Goal: Task Accomplishment & Management: Use online tool/utility

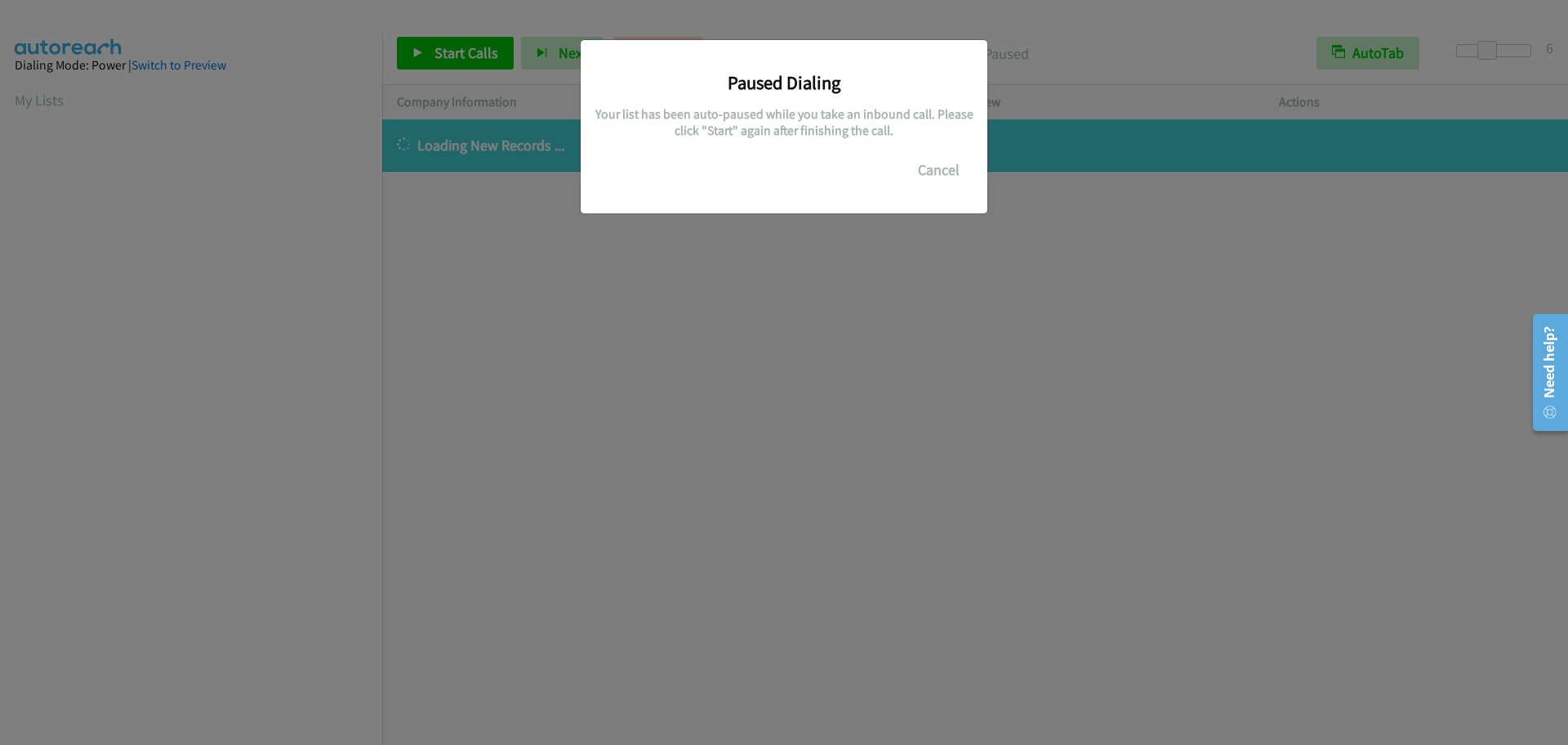
scroll to position [173, 0]
click at [951, 166] on button "Cancel" at bounding box center [938, 170] width 73 height 33
click at [916, 163] on button "Cancel" at bounding box center [938, 170] width 73 height 33
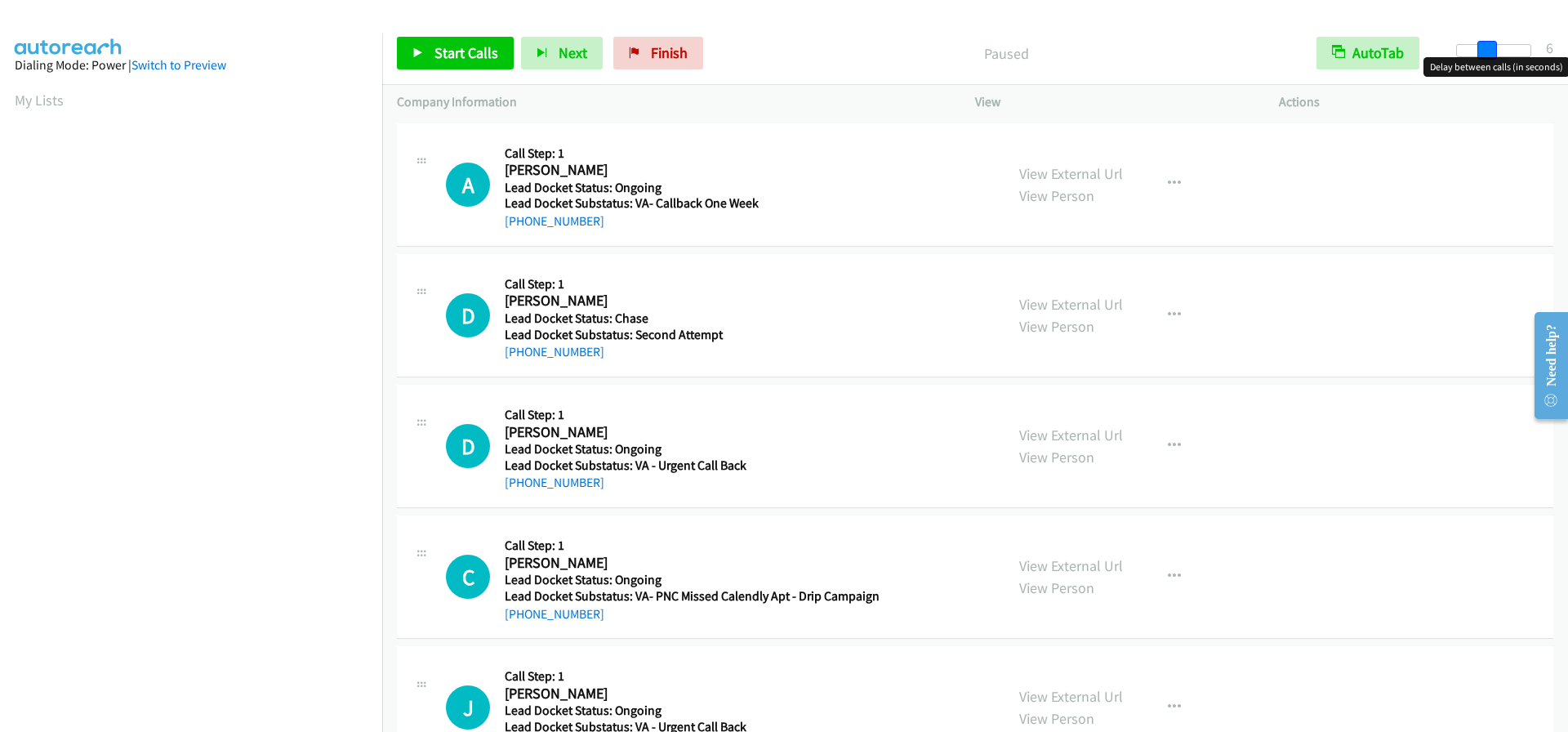
drag, startPoint x: 1462, startPoint y: 47, endPoint x: 1491, endPoint y: 45, distance: 29.1
click at [1491, 45] on span at bounding box center [1487, 51] width 20 height 20
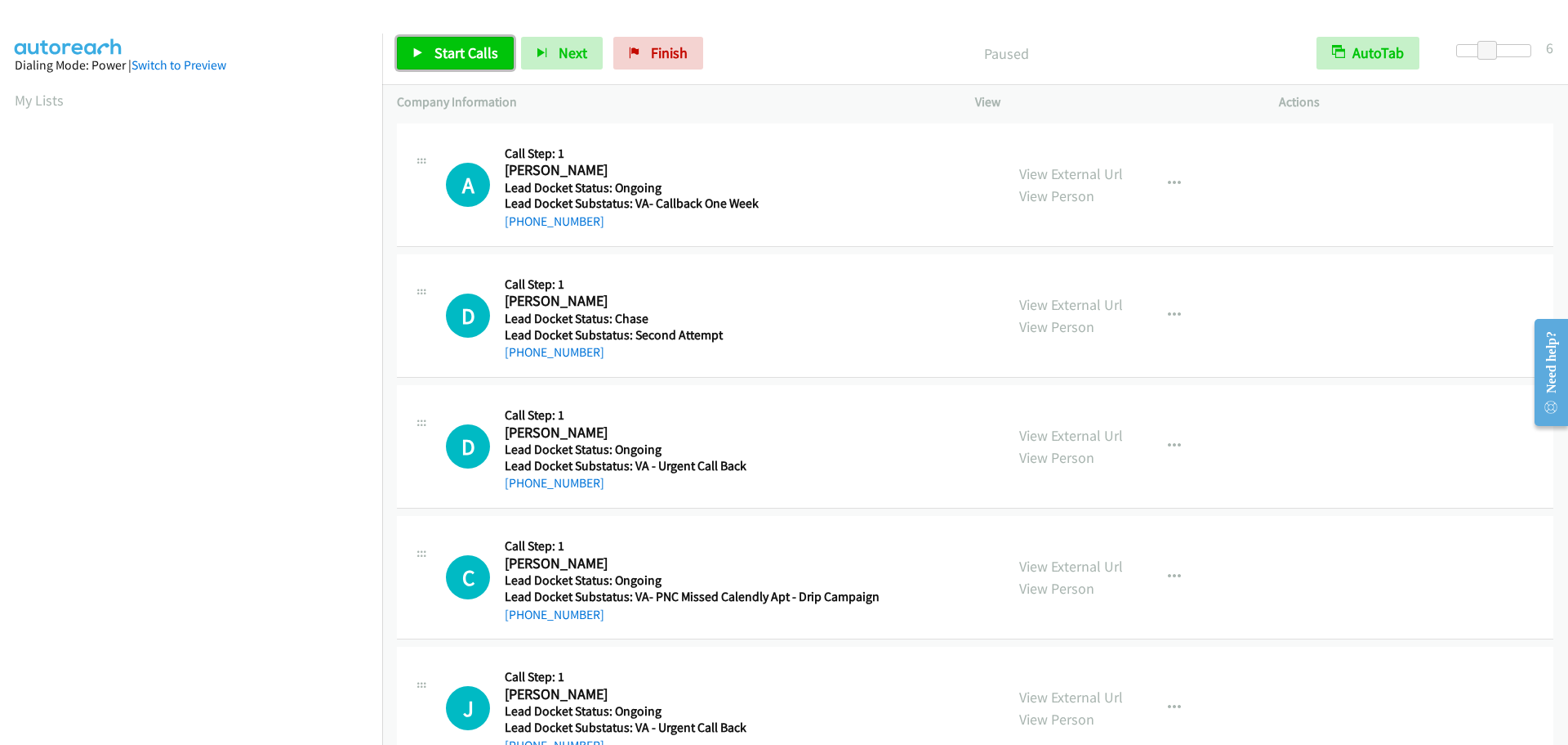
click at [424, 58] on link "Start Calls" at bounding box center [455, 53] width 117 height 33
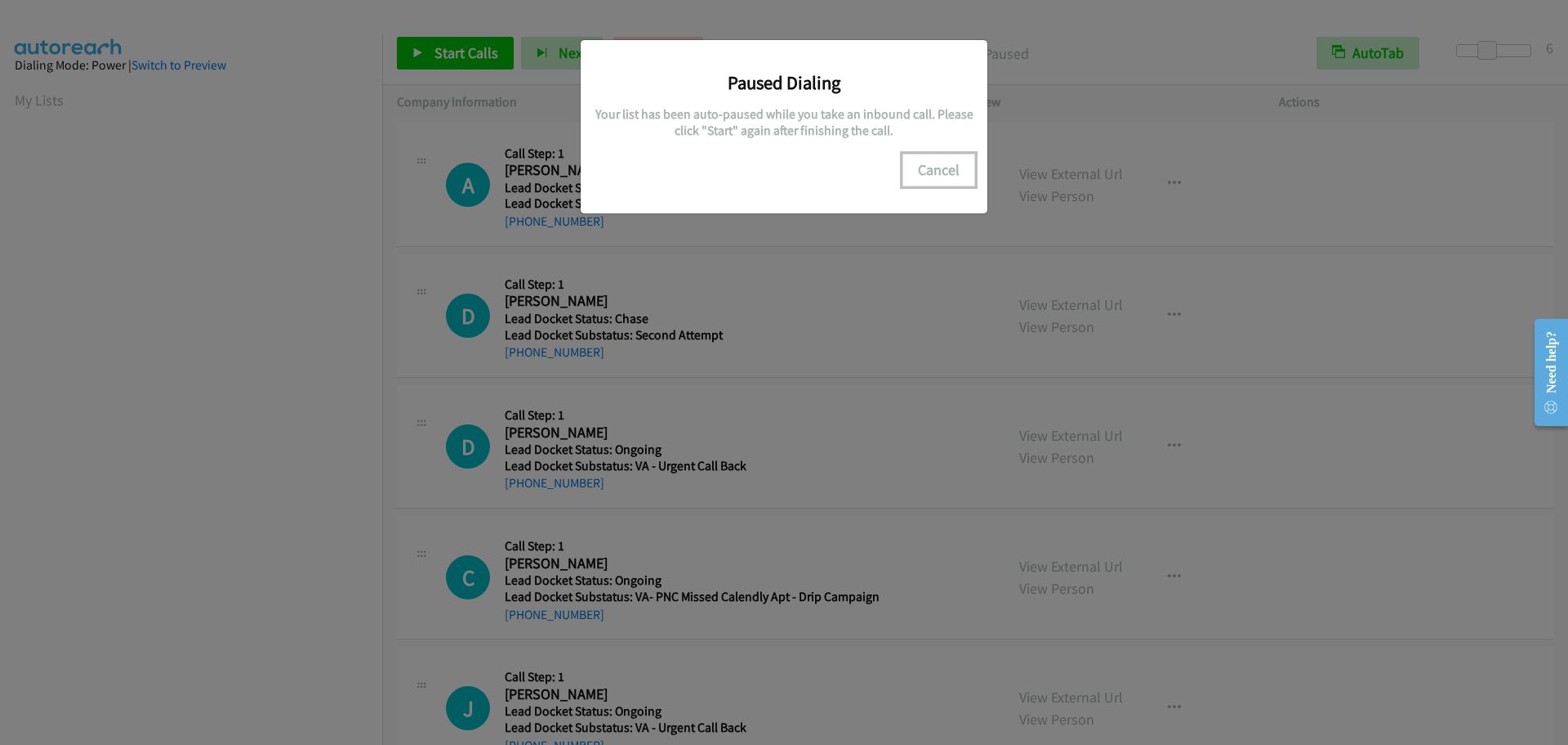
click at [933, 162] on button "Cancel" at bounding box center [938, 170] width 73 height 33
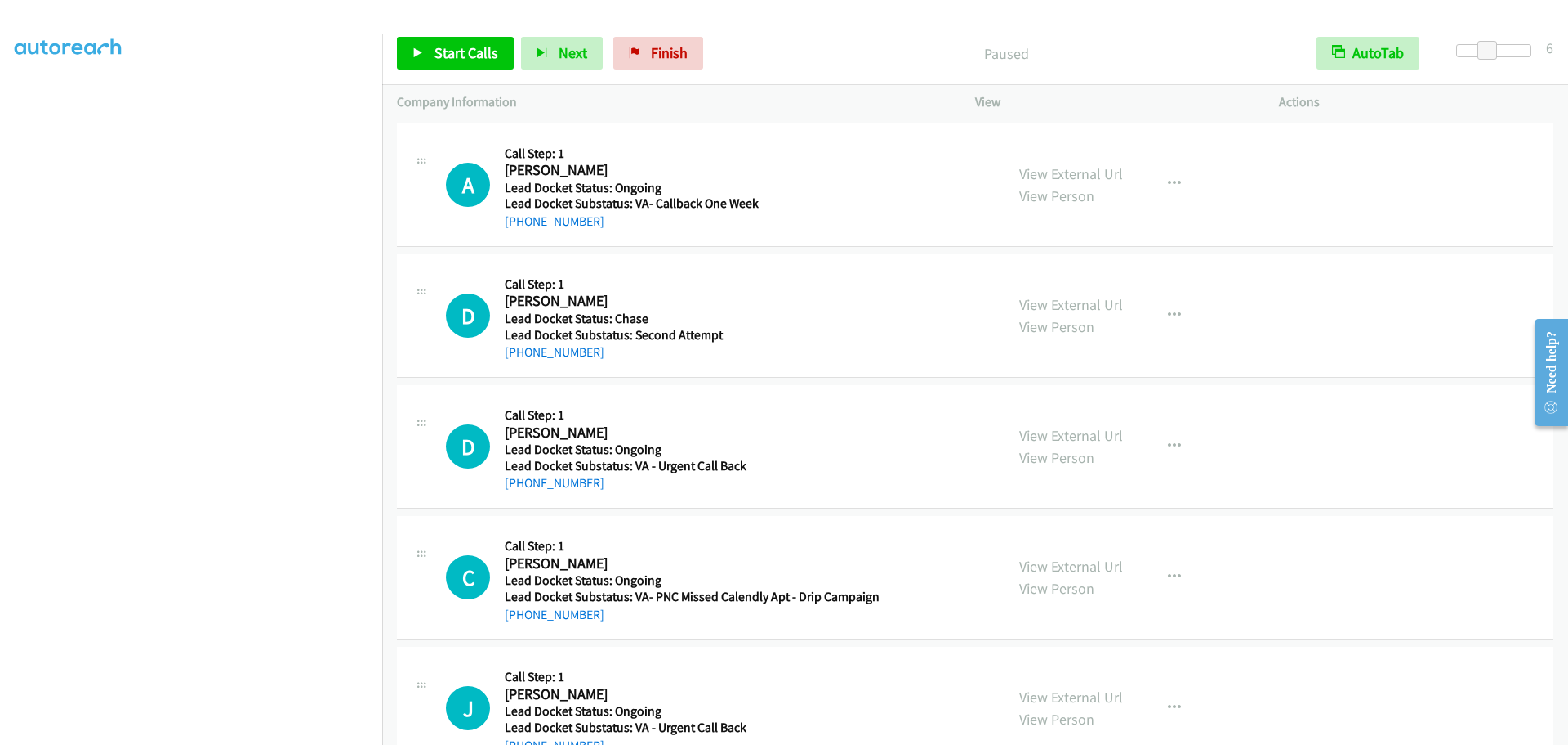
scroll to position [172, 0]
click at [475, 58] on span "Start Calls" at bounding box center [466, 52] width 64 height 19
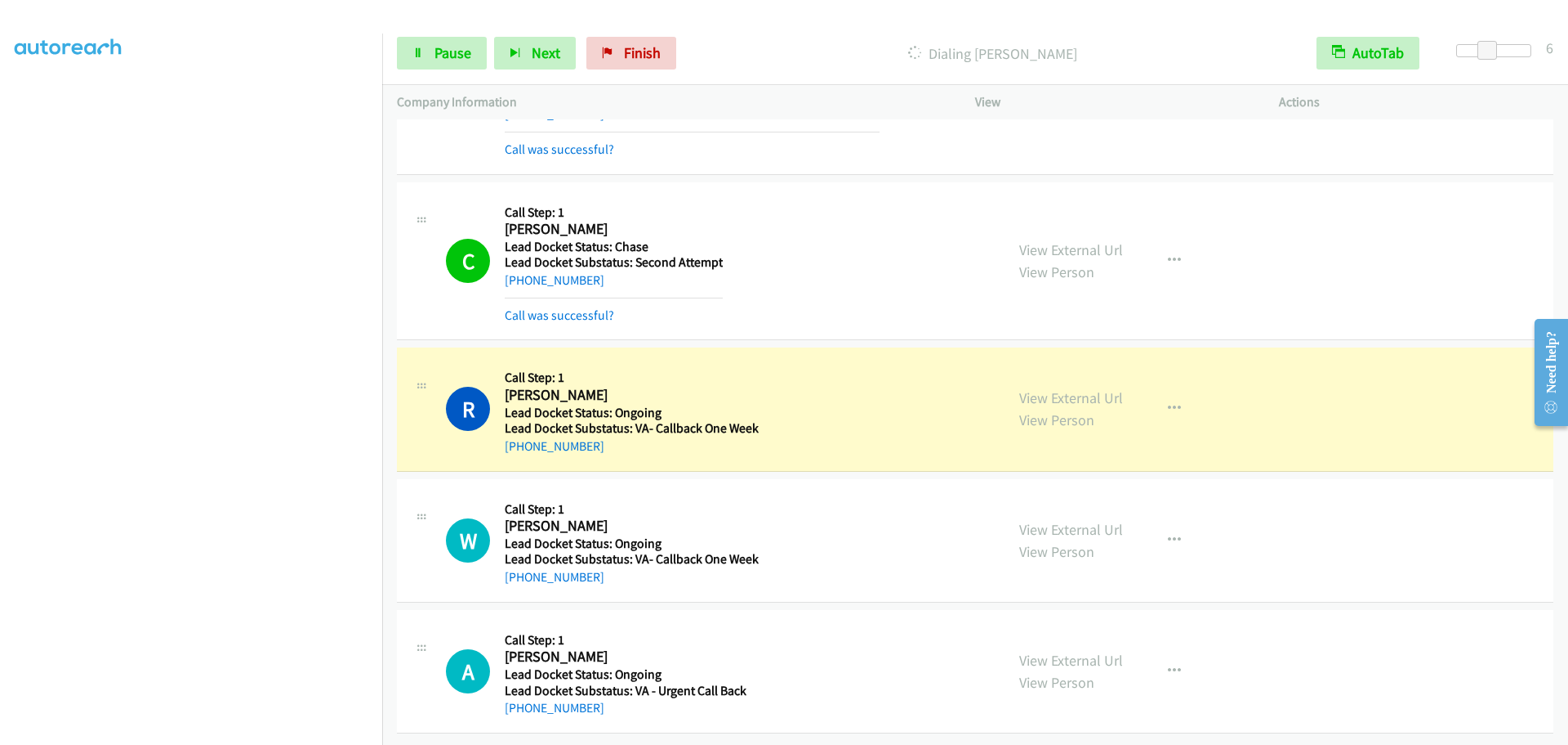
scroll to position [1079, 0]
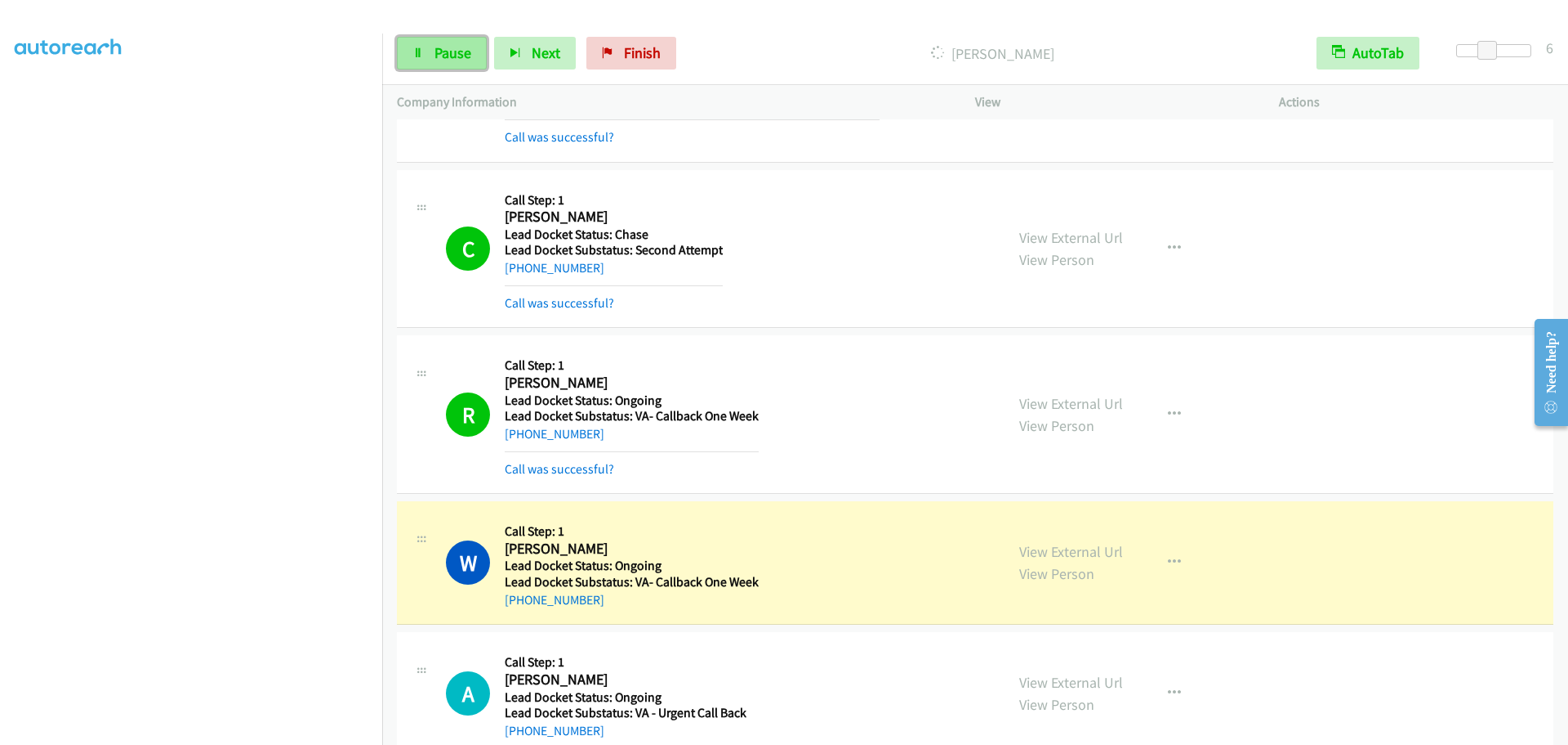
click at [426, 61] on link "Pause" at bounding box center [442, 53] width 90 height 33
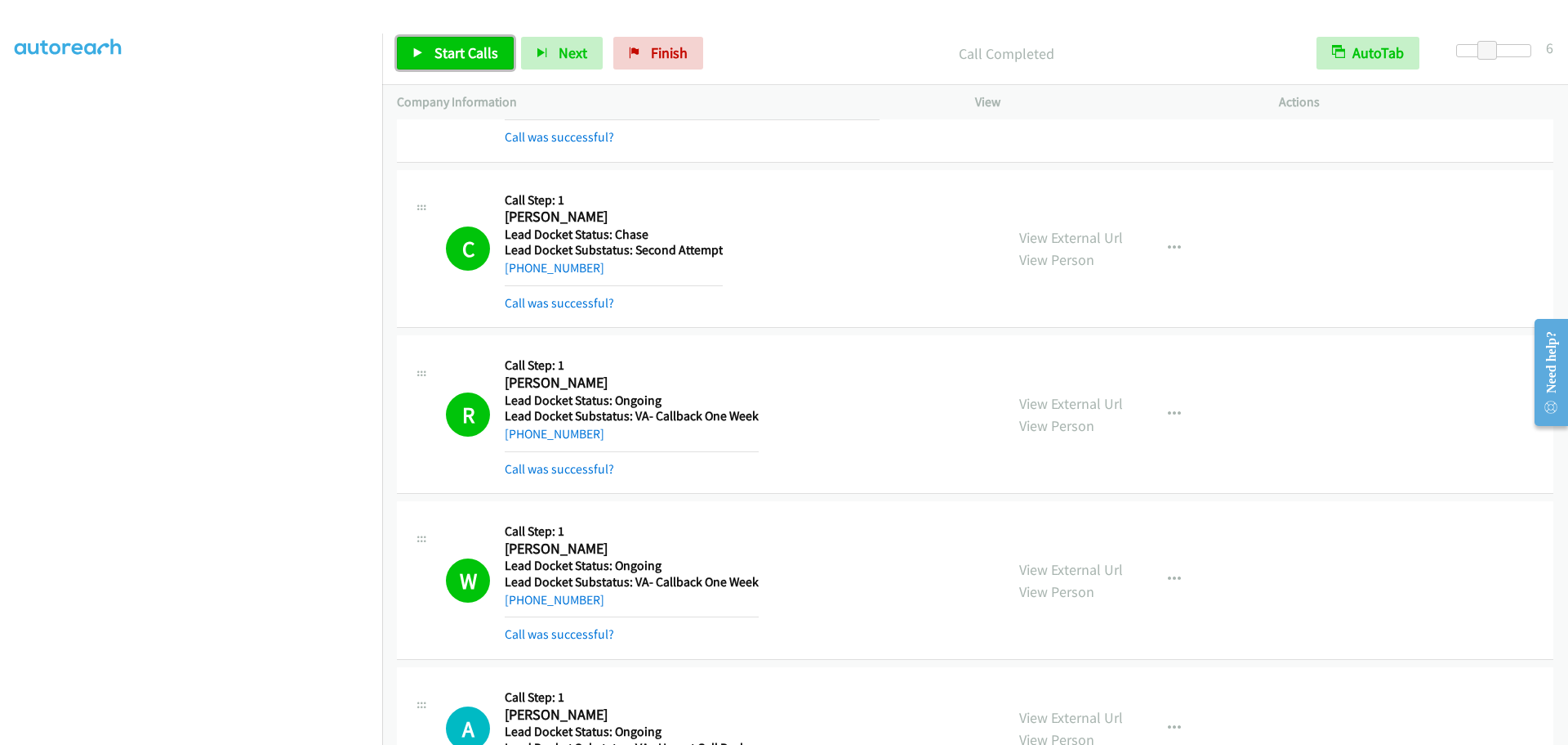
click at [484, 56] on span "Start Calls" at bounding box center [466, 52] width 64 height 19
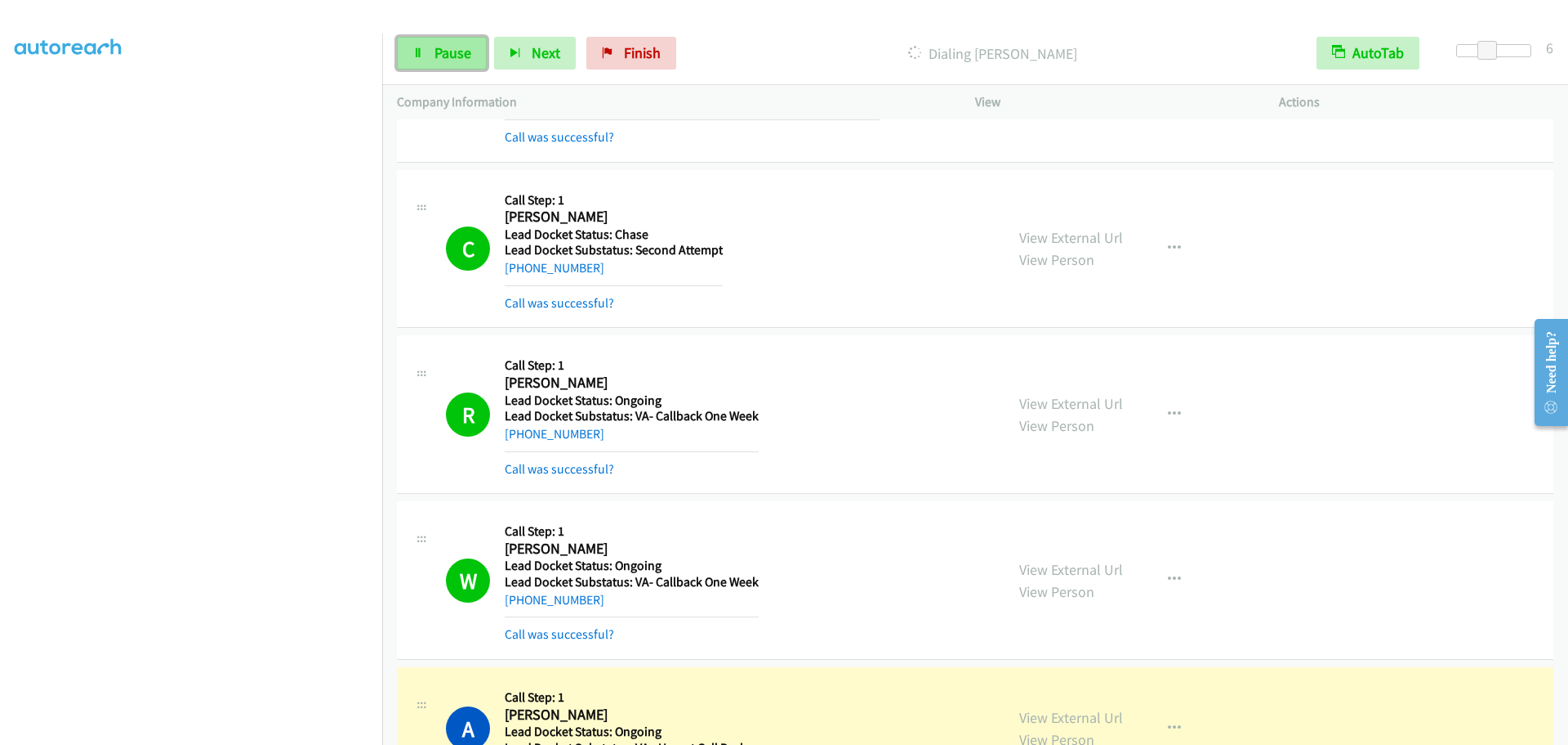
click at [462, 55] on span "Pause" at bounding box center [452, 52] width 37 height 19
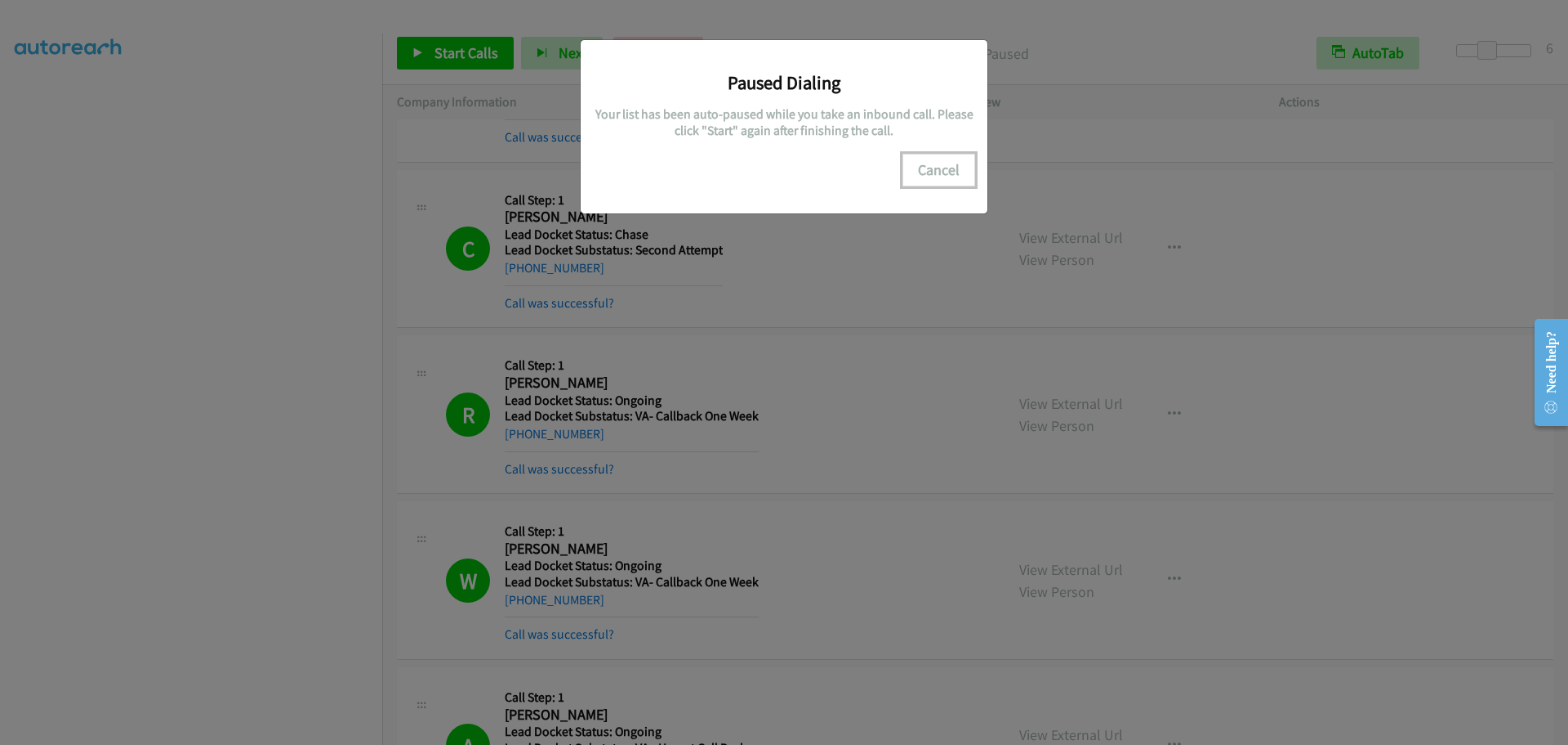
click at [937, 174] on button "Cancel" at bounding box center [938, 170] width 73 height 33
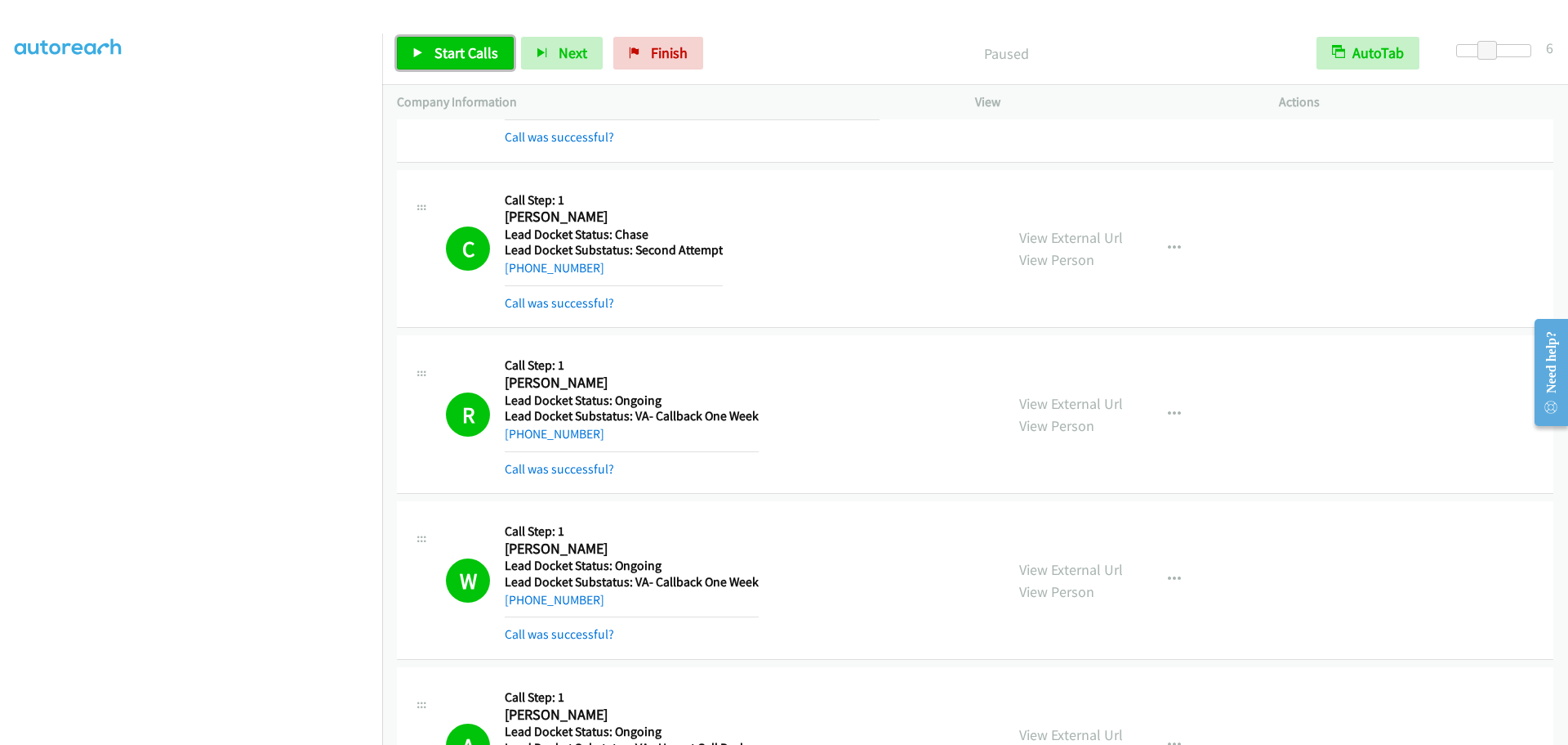
click at [481, 47] on span "Start Calls" at bounding box center [466, 52] width 64 height 19
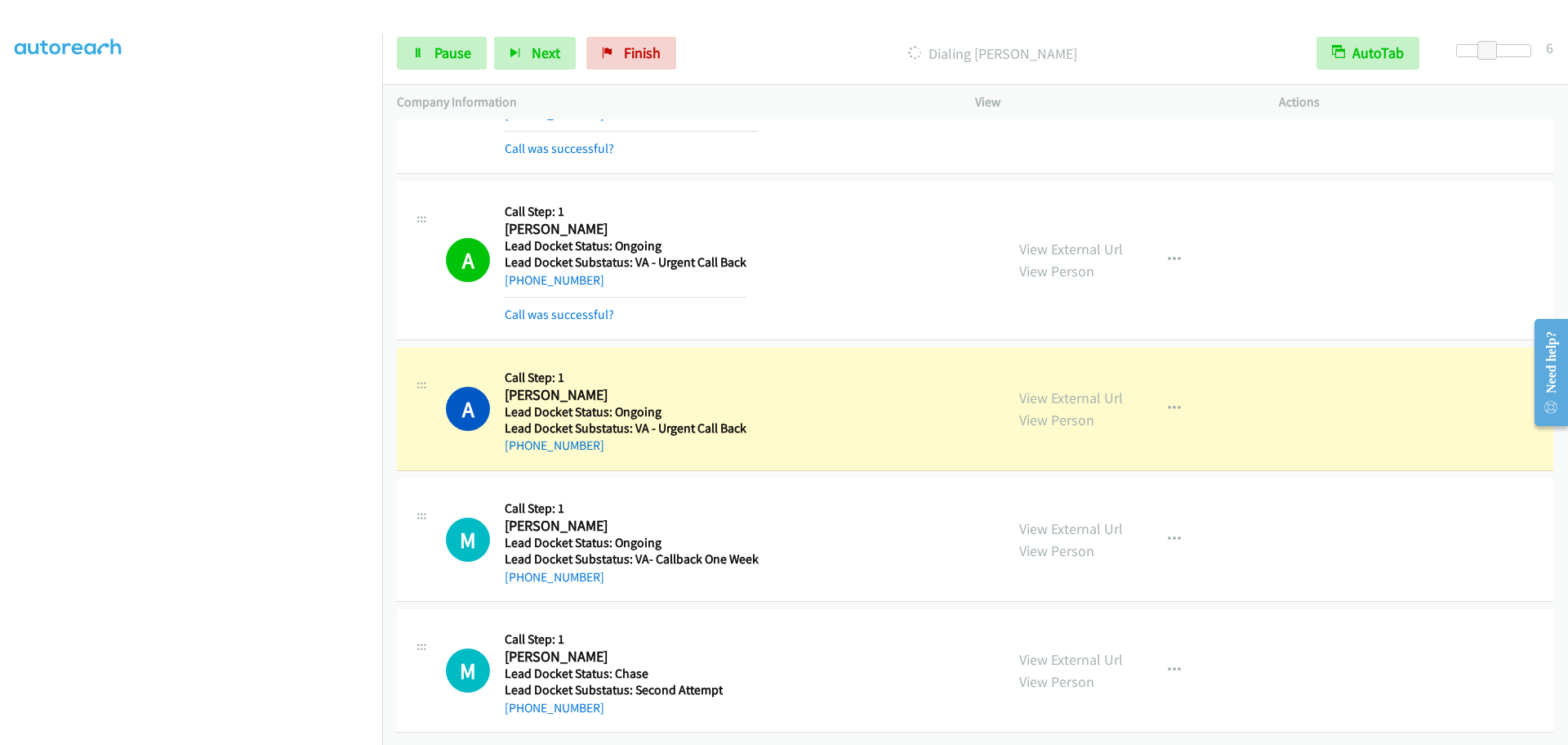
scroll to position [1577, 0]
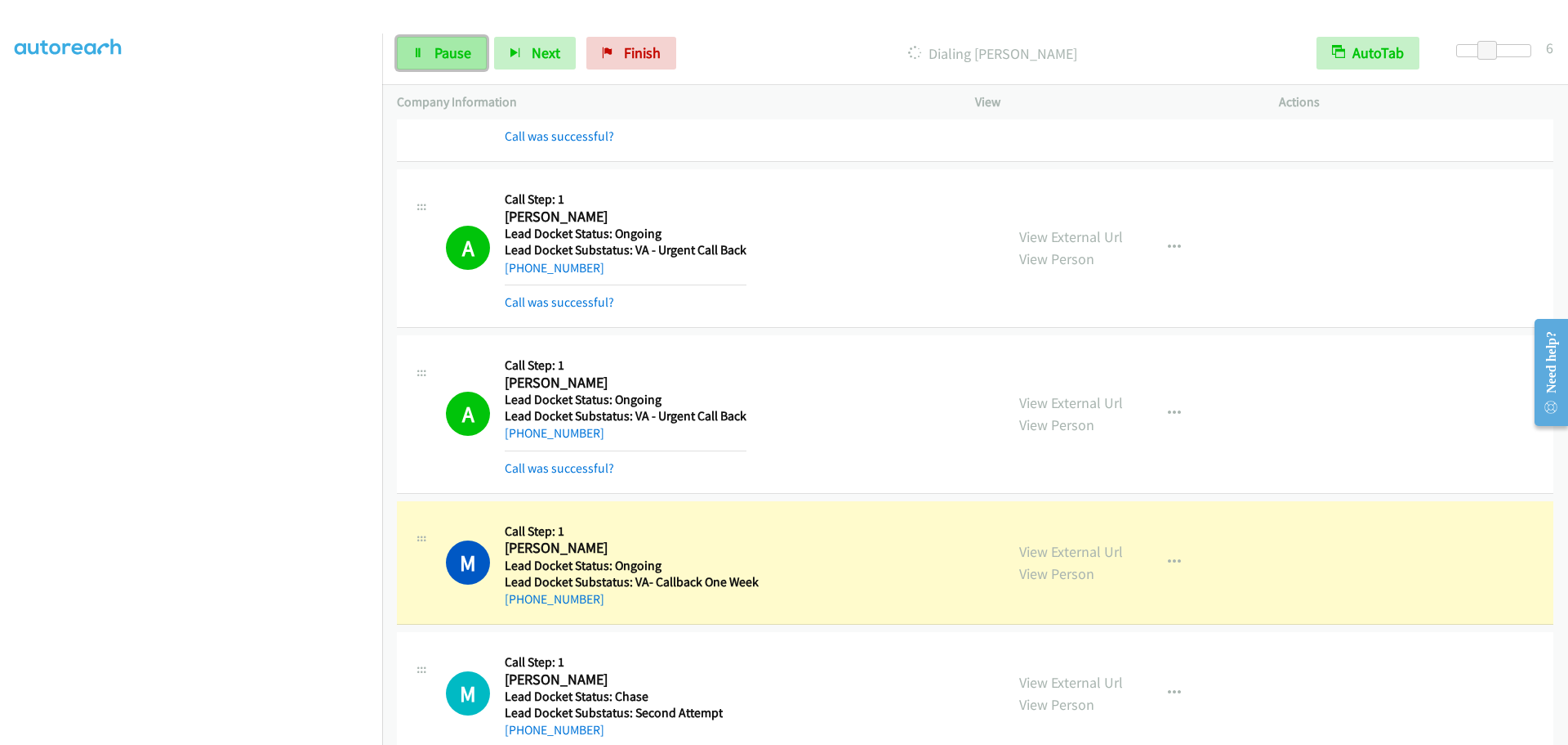
click at [458, 49] on span "Pause" at bounding box center [452, 52] width 37 height 19
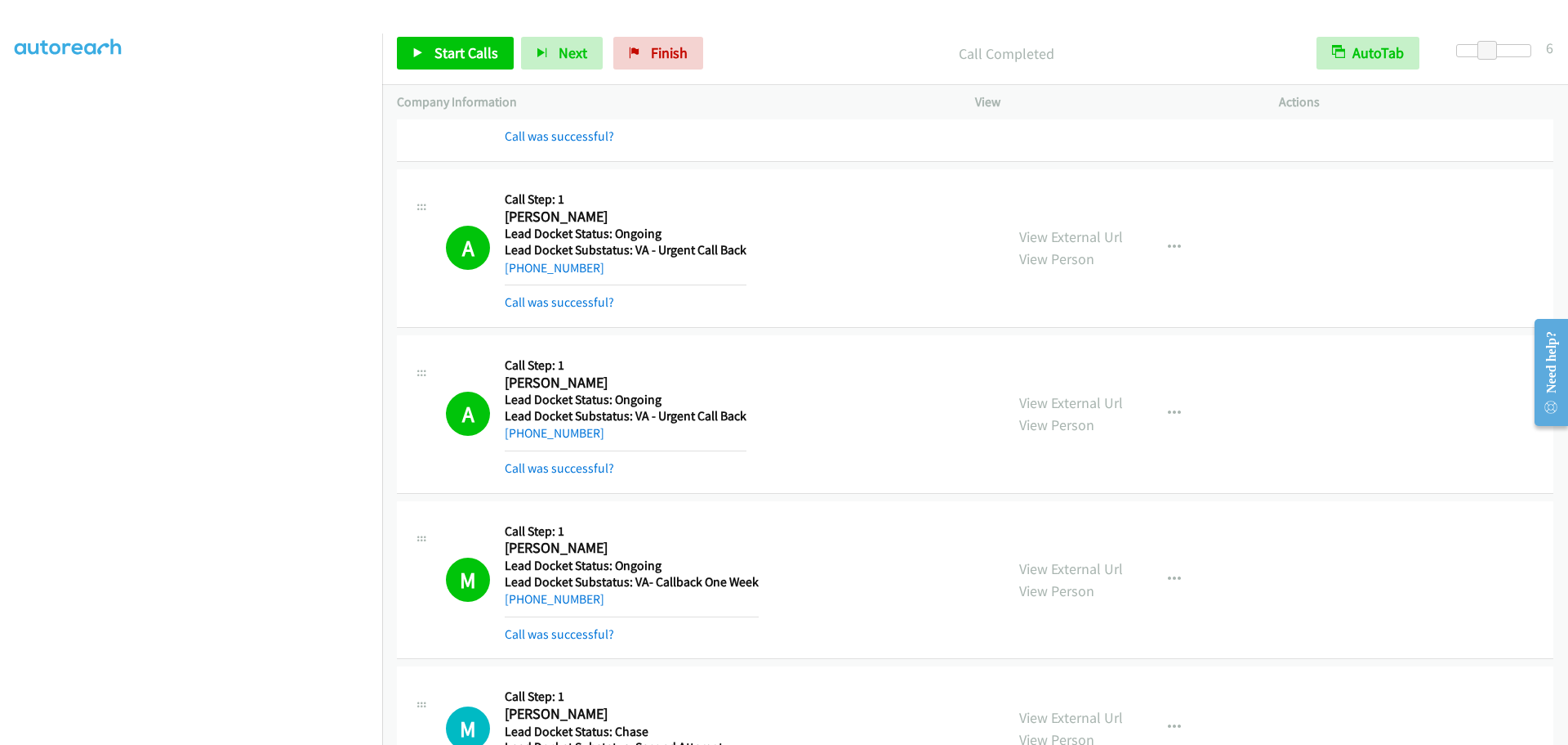
scroll to position [0, 0]
click at [56, 106] on link "My Lists" at bounding box center [39, 100] width 49 height 19
